Goal: Information Seeking & Learning: Learn about a topic

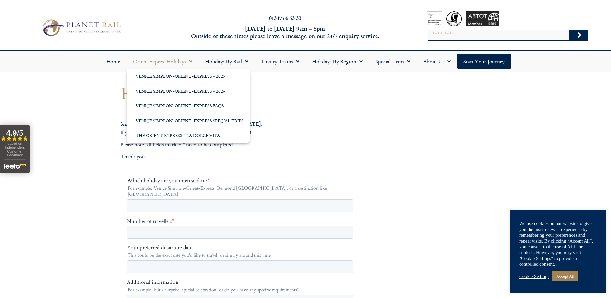
click at [170, 60] on link "Orient Express Holidays" at bounding box center [163, 61] width 72 height 15
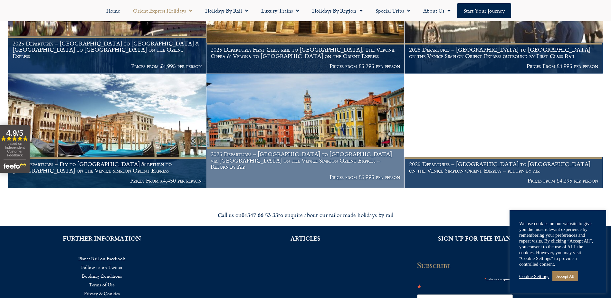
scroll to position [1031, 0]
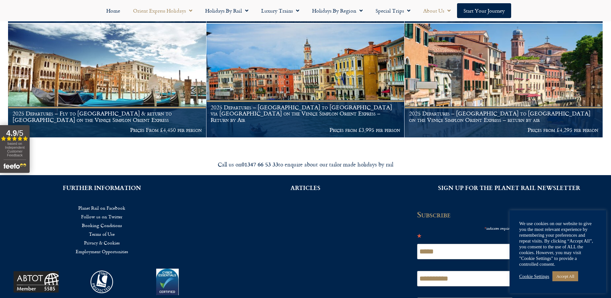
click at [434, 9] on link "About Us" at bounding box center [437, 10] width 40 height 15
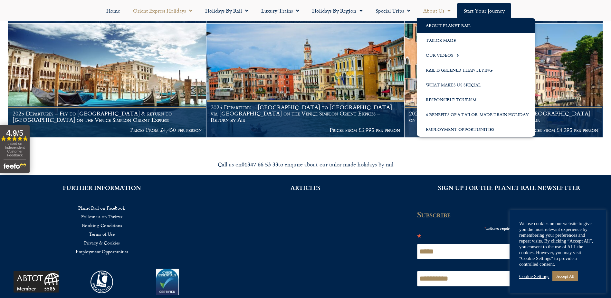
click at [440, 22] on link "About Planet Rail" at bounding box center [476, 25] width 119 height 15
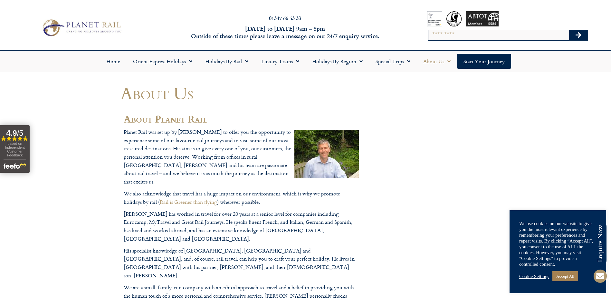
click at [437, 62] on link "About Us" at bounding box center [437, 61] width 40 height 15
click at [436, 65] on link "About Us" at bounding box center [437, 61] width 40 height 15
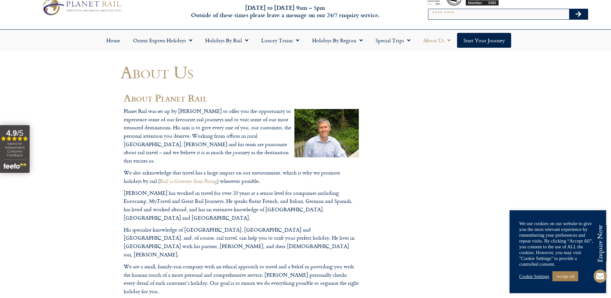
scroll to position [32, 0]
